Goal: Information Seeking & Learning: Learn about a topic

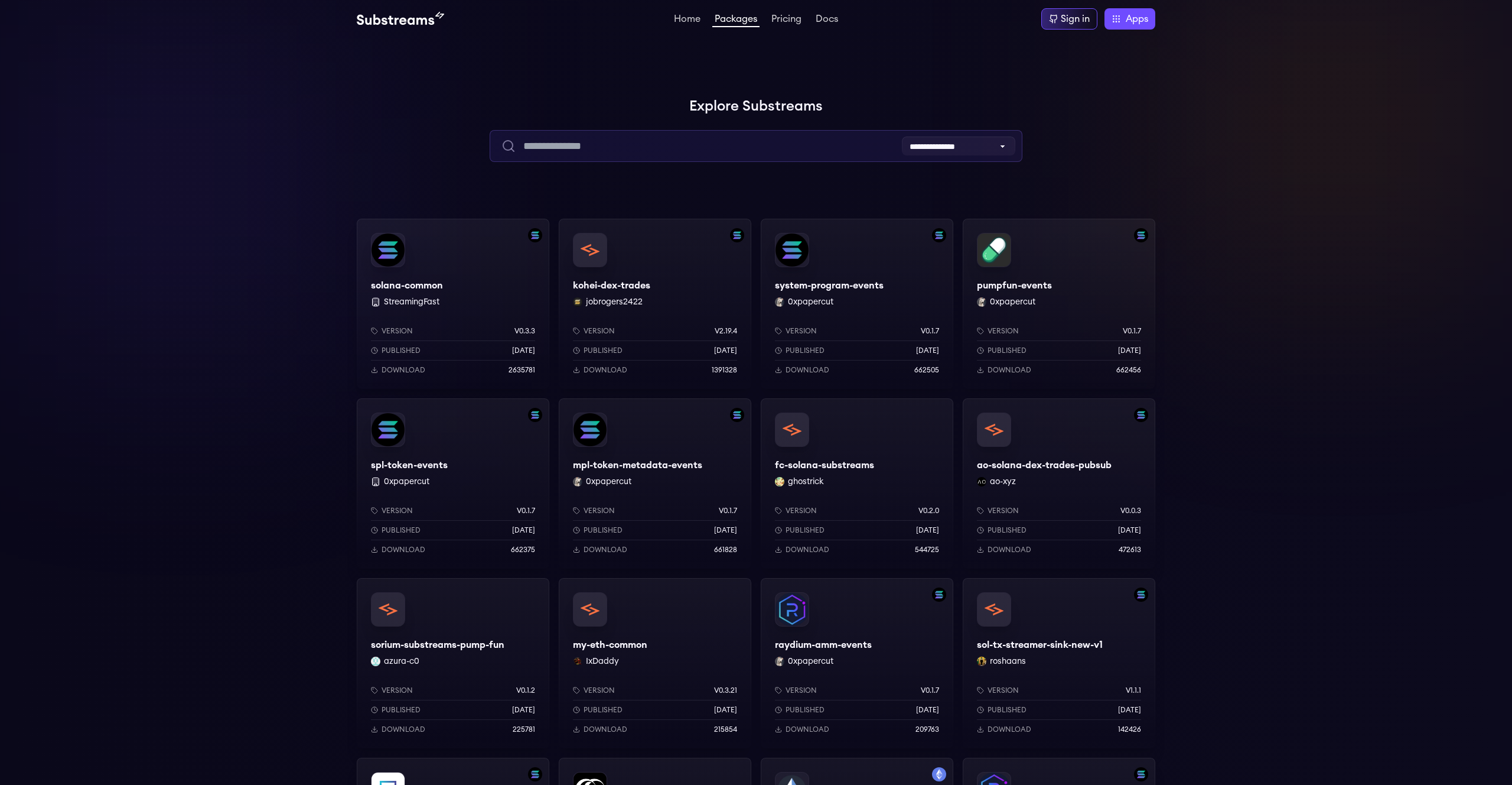
click at [600, 146] on input "text" at bounding box center [756, 146] width 532 height 32
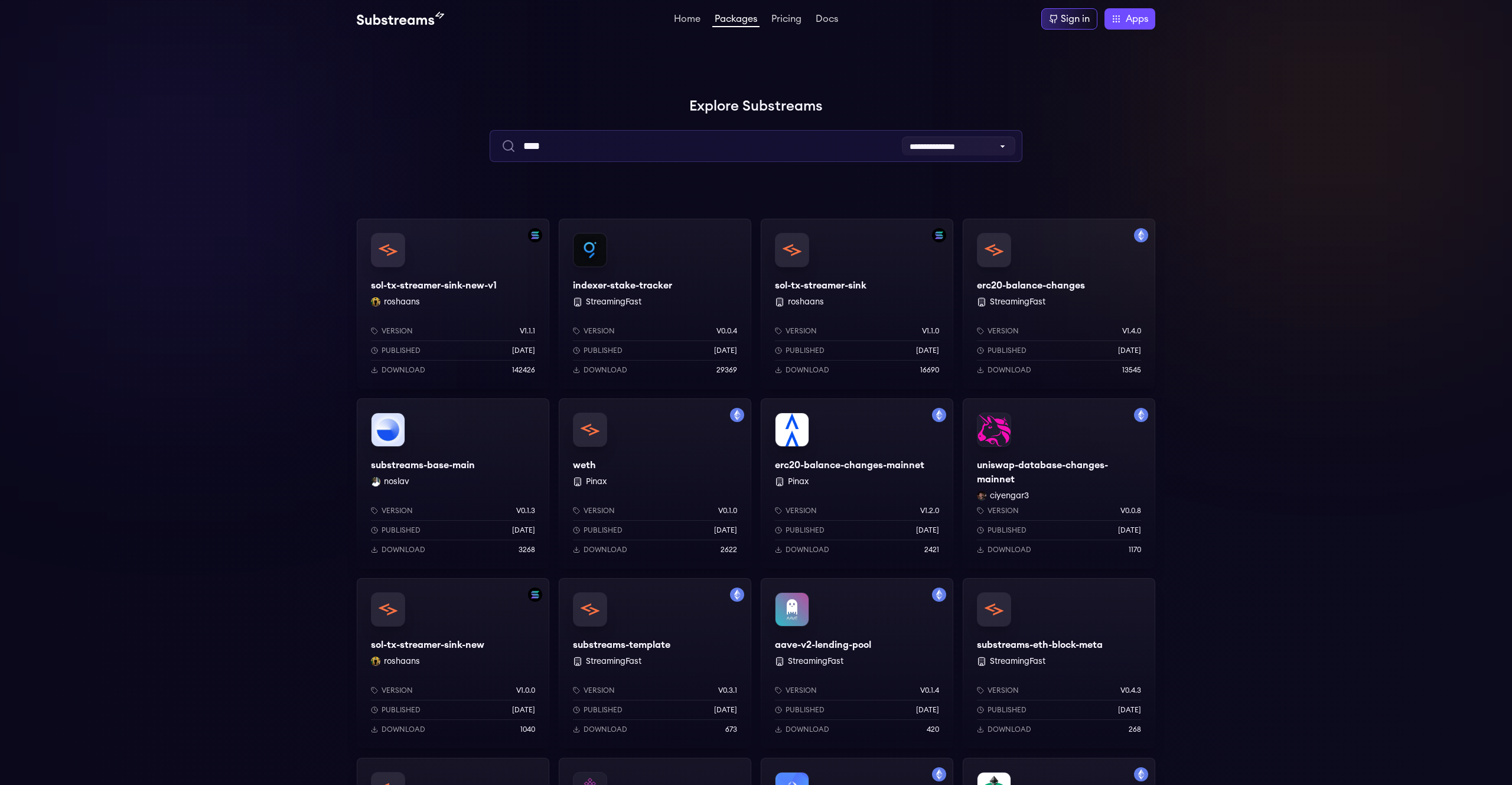
type input "****"
click at [472, 428] on div "substreams-base-main noslav Version v0.1.3 Published [DATE] Download 3268" at bounding box center [453, 483] width 193 height 170
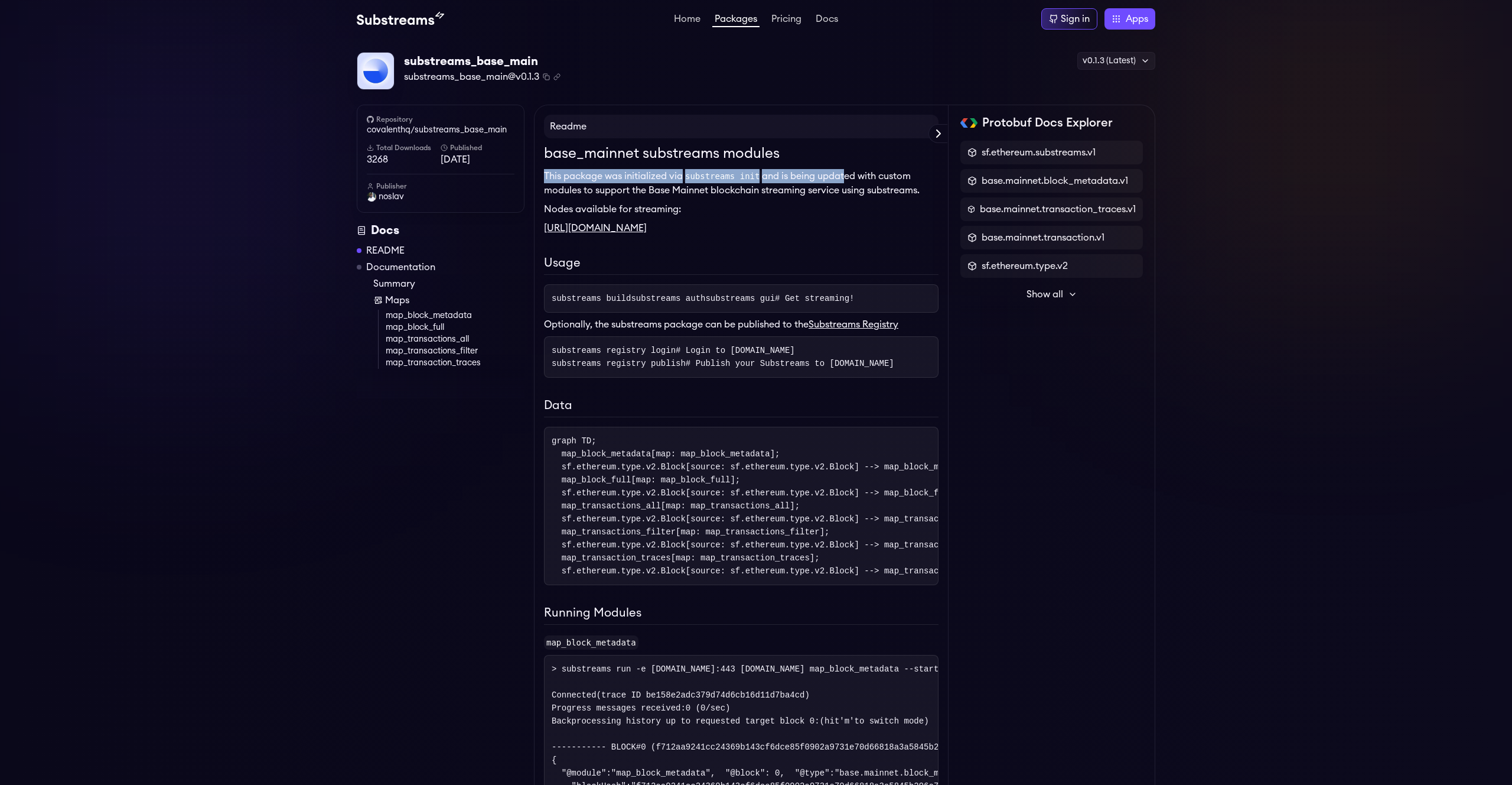
drag, startPoint x: 543, startPoint y: 177, endPoint x: 857, endPoint y: 184, distance: 314.1
click at [857, 184] on p "This package was initialized via substreams init and is being updated with cust…" at bounding box center [741, 183] width 395 height 29
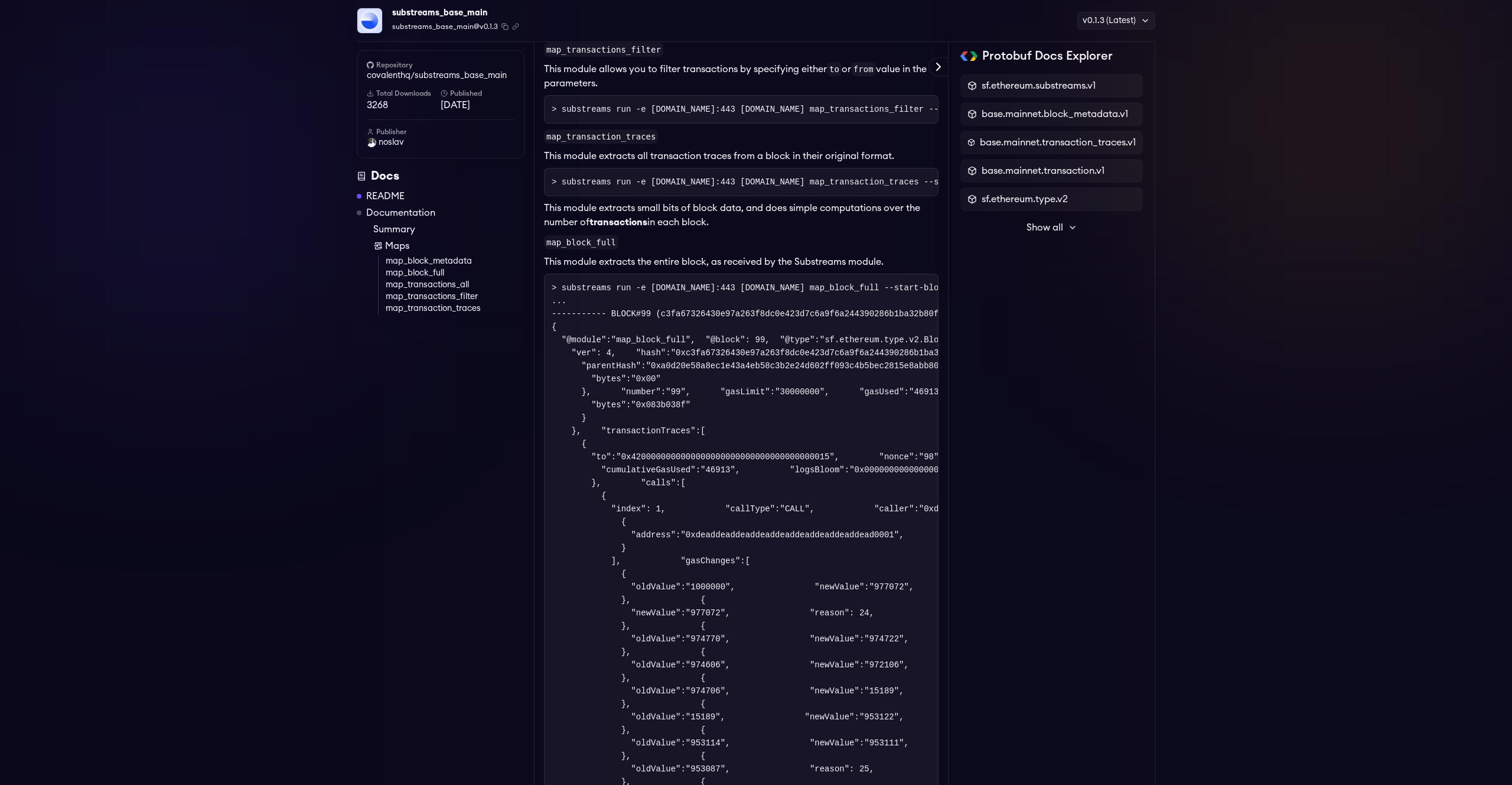
scroll to position [920, 0]
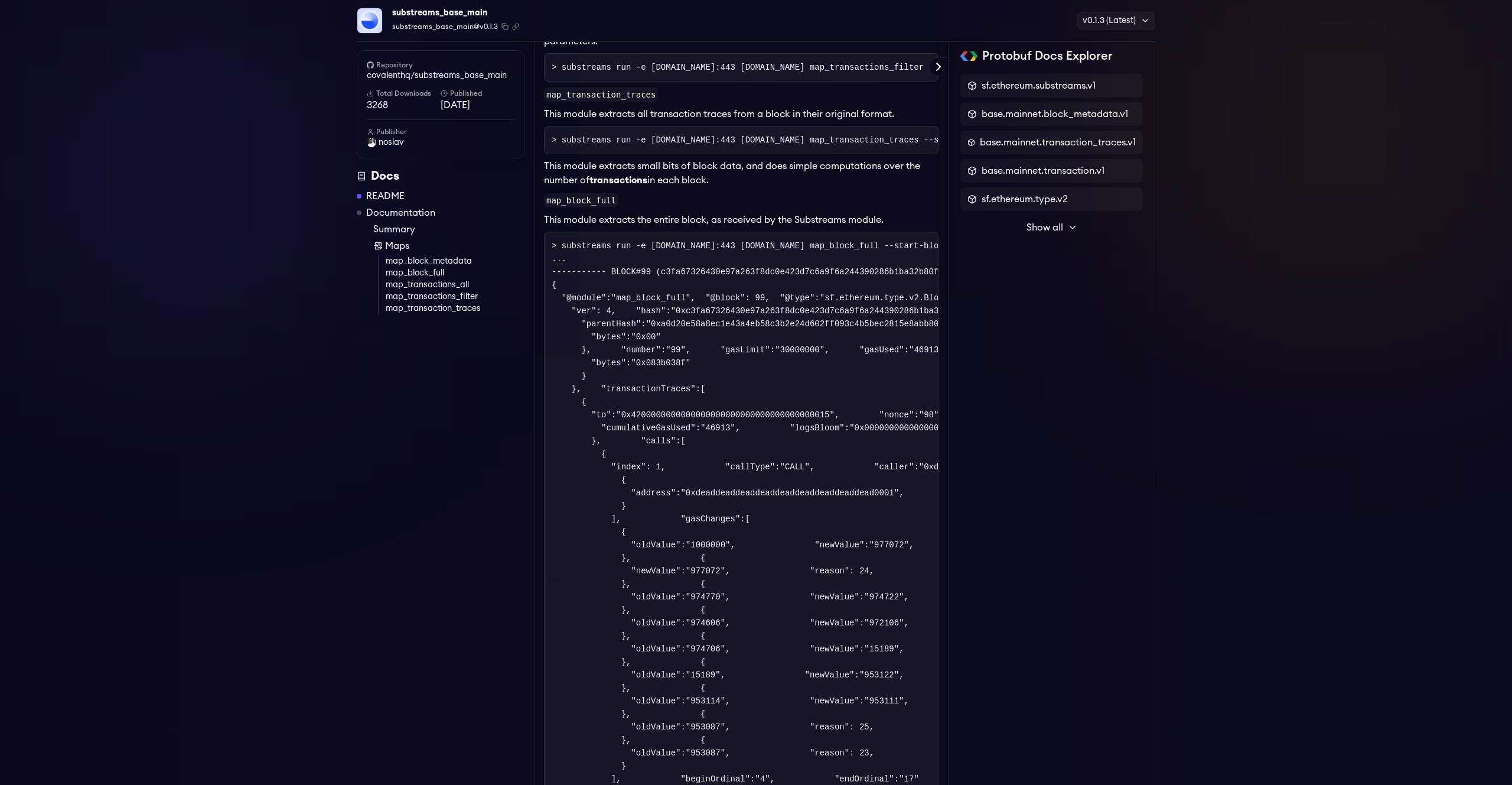
click at [274, 539] on div "substreams_base_main substreams_base_main@v0.1.3 Copied! Copied! v0.1.3 (Latest…" at bounding box center [756, 644] width 1512 height 3054
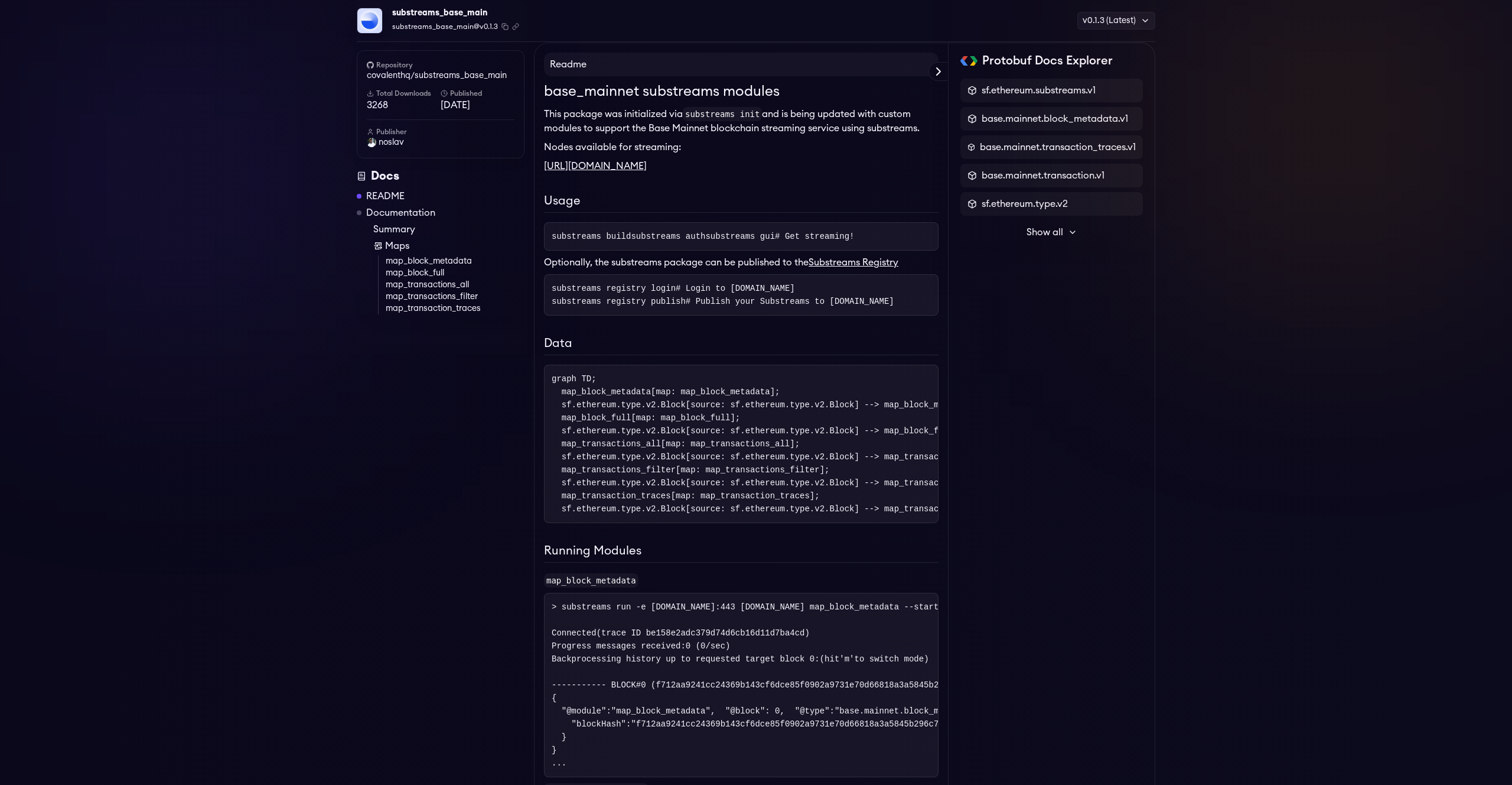
scroll to position [0, 0]
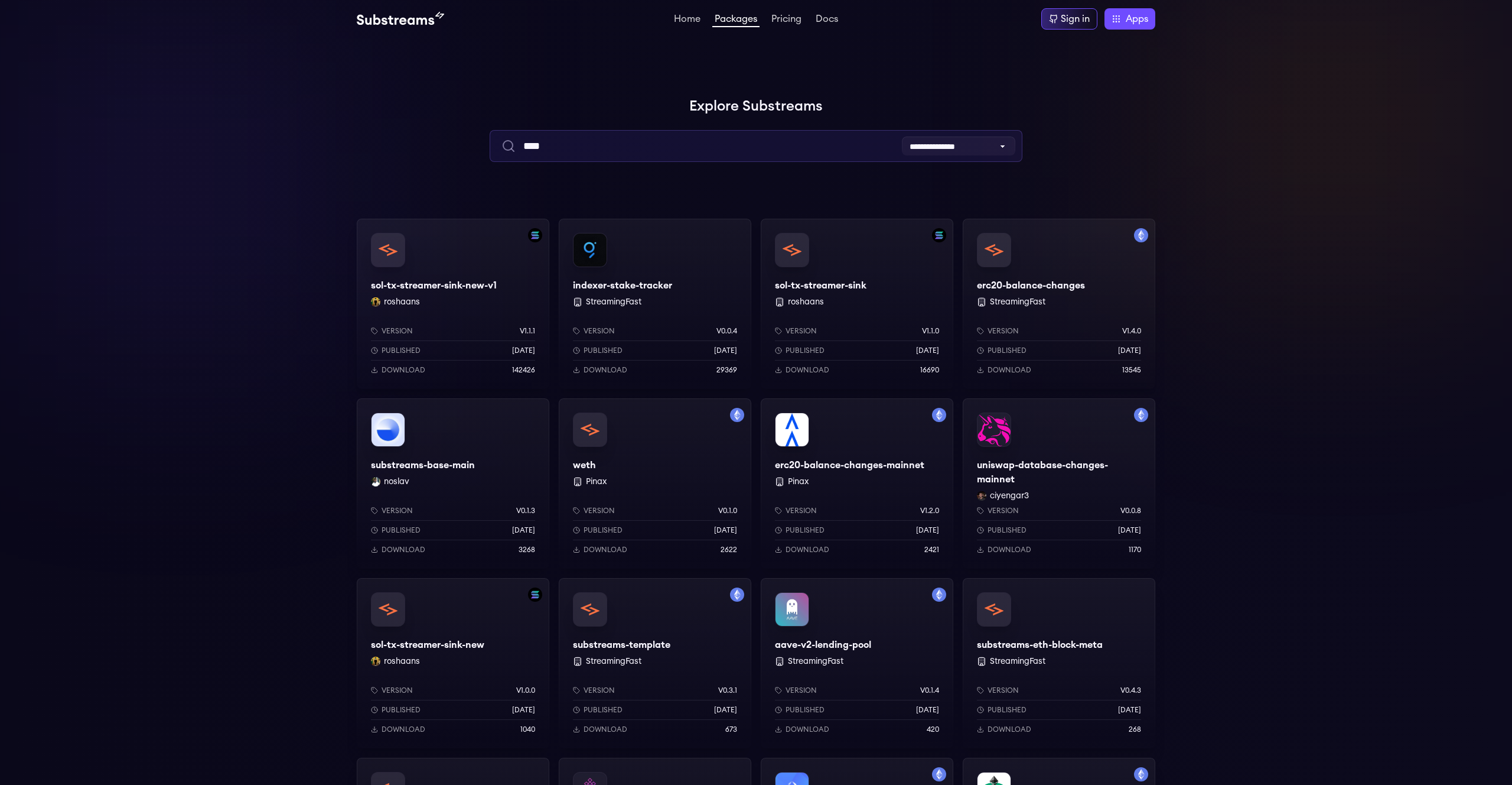
click at [577, 148] on input "****" at bounding box center [756, 146] width 532 height 32
click at [1055, 472] on div "uniswap-database-changes-mainnet ciyengar3 Version v0.0.8 Published 2 weeks ago…" at bounding box center [1059, 483] width 193 height 170
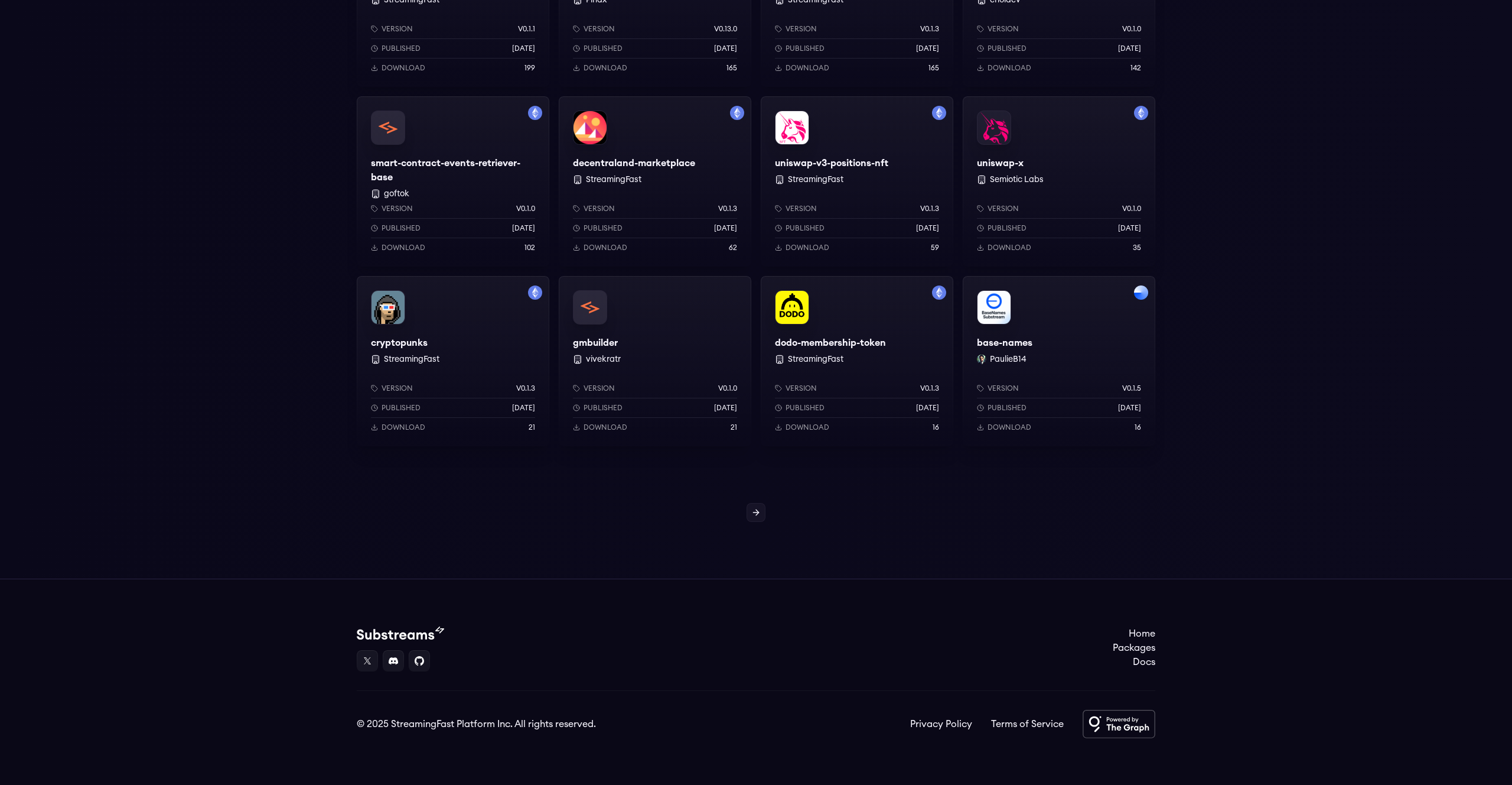
scroll to position [842, 0]
click at [759, 513] on icon at bounding box center [756, 512] width 10 height 10
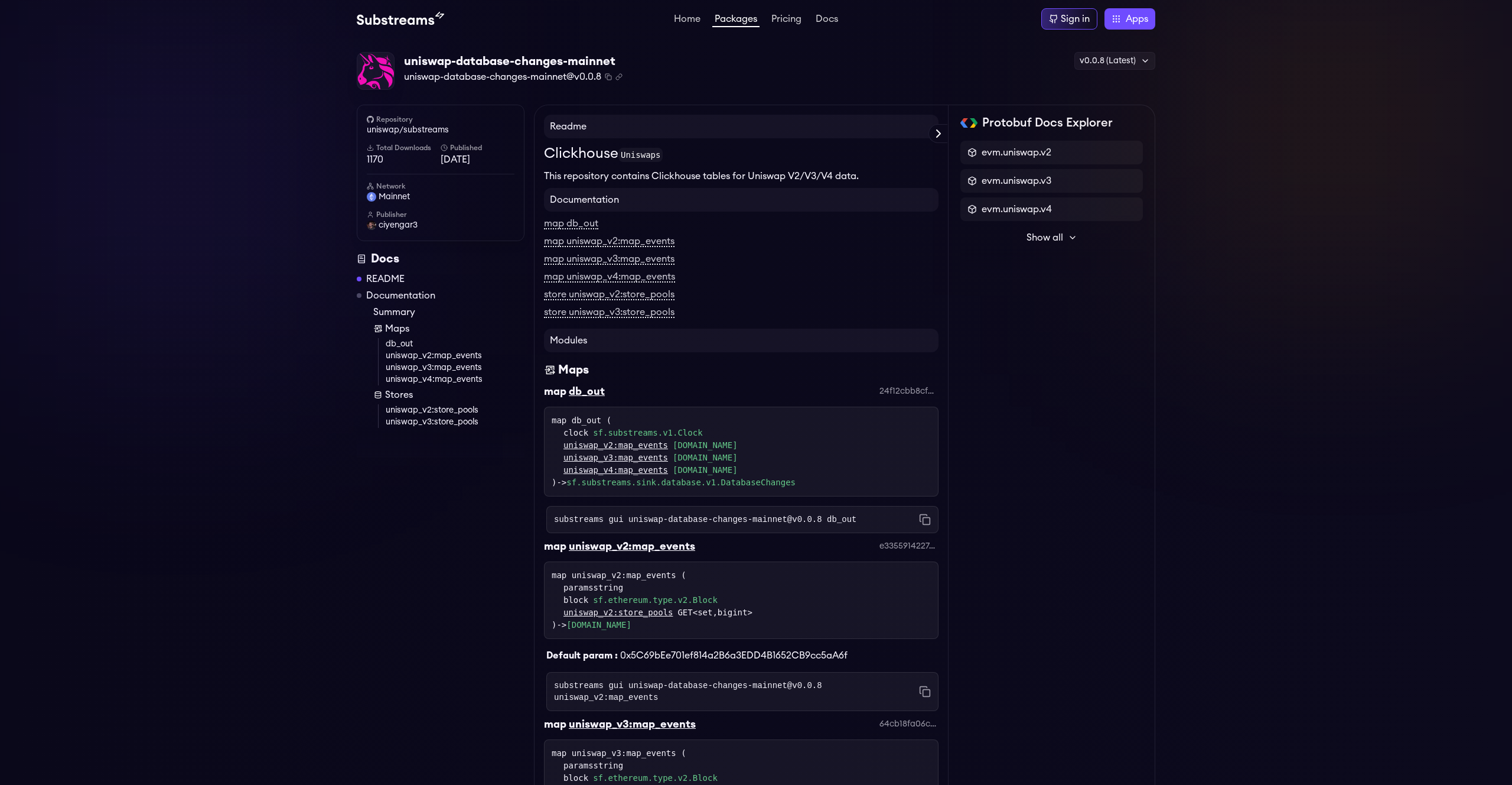
click at [146, 208] on div "uniswap-database-changes-mainnet uniswap-database-changes-mainnet@v0.0.8 Copied…" at bounding box center [756, 746] width 1512 height 1417
